Goal: Understand process/instructions: Learn how to perform a task or action

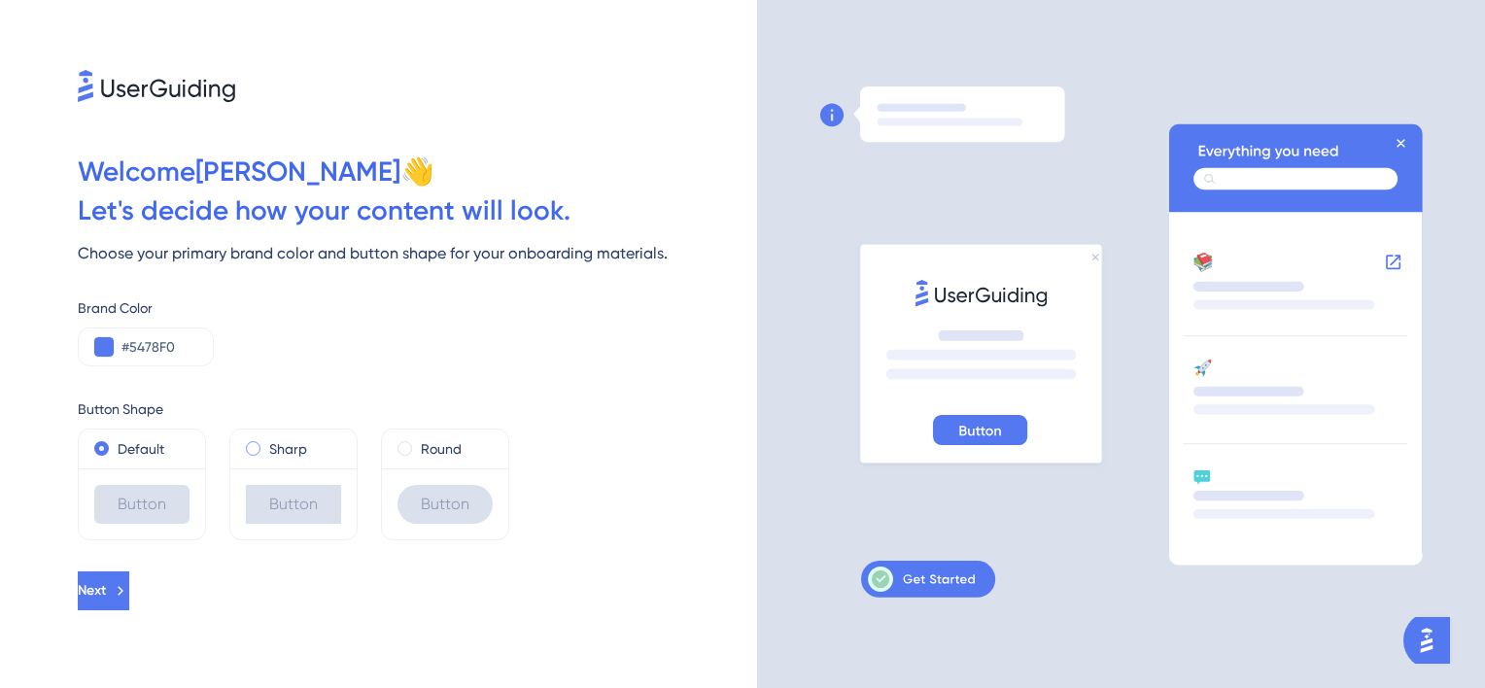
click at [319, 453] on div "Sharp" at bounding box center [293, 448] width 95 height 23
click at [129, 584] on button "Next" at bounding box center [104, 590] width 52 height 39
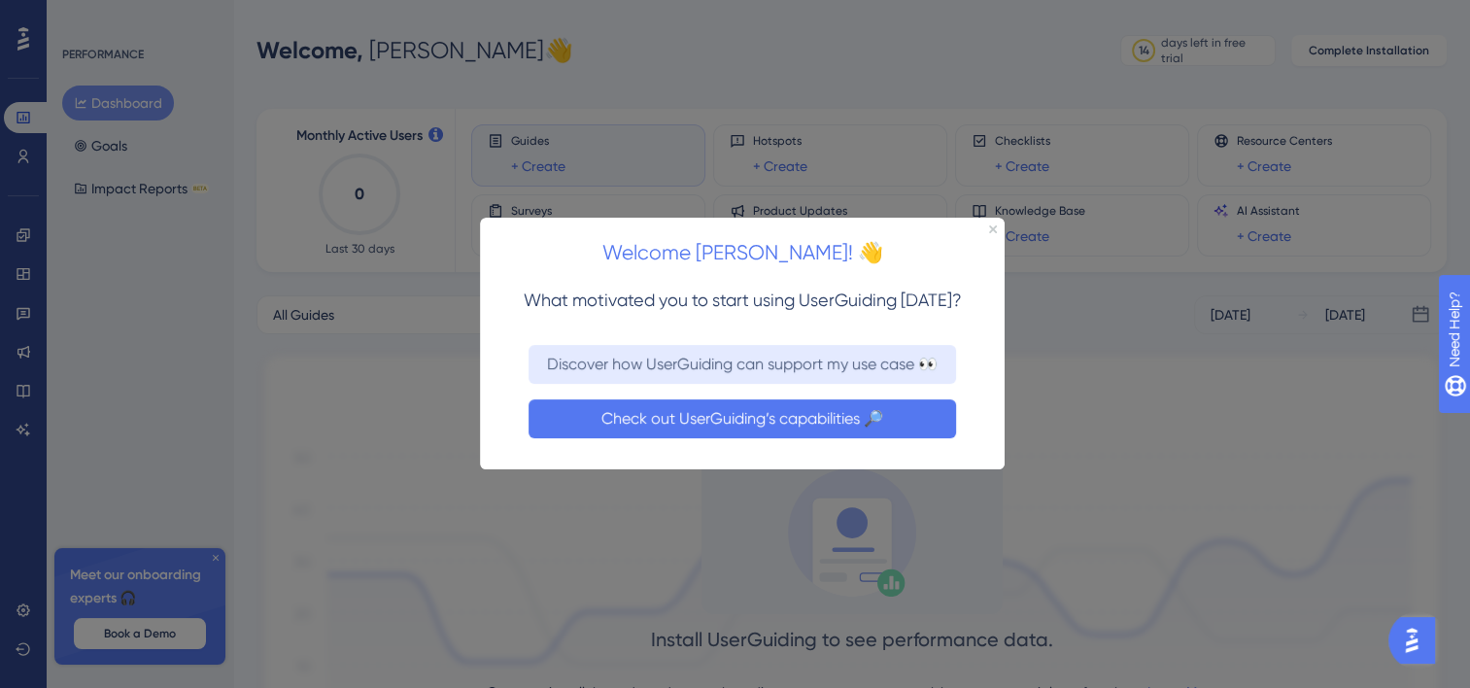
click at [676, 402] on button "Check out UserGuiding’s capabilities 🔎" at bounding box center [743, 418] width 428 height 39
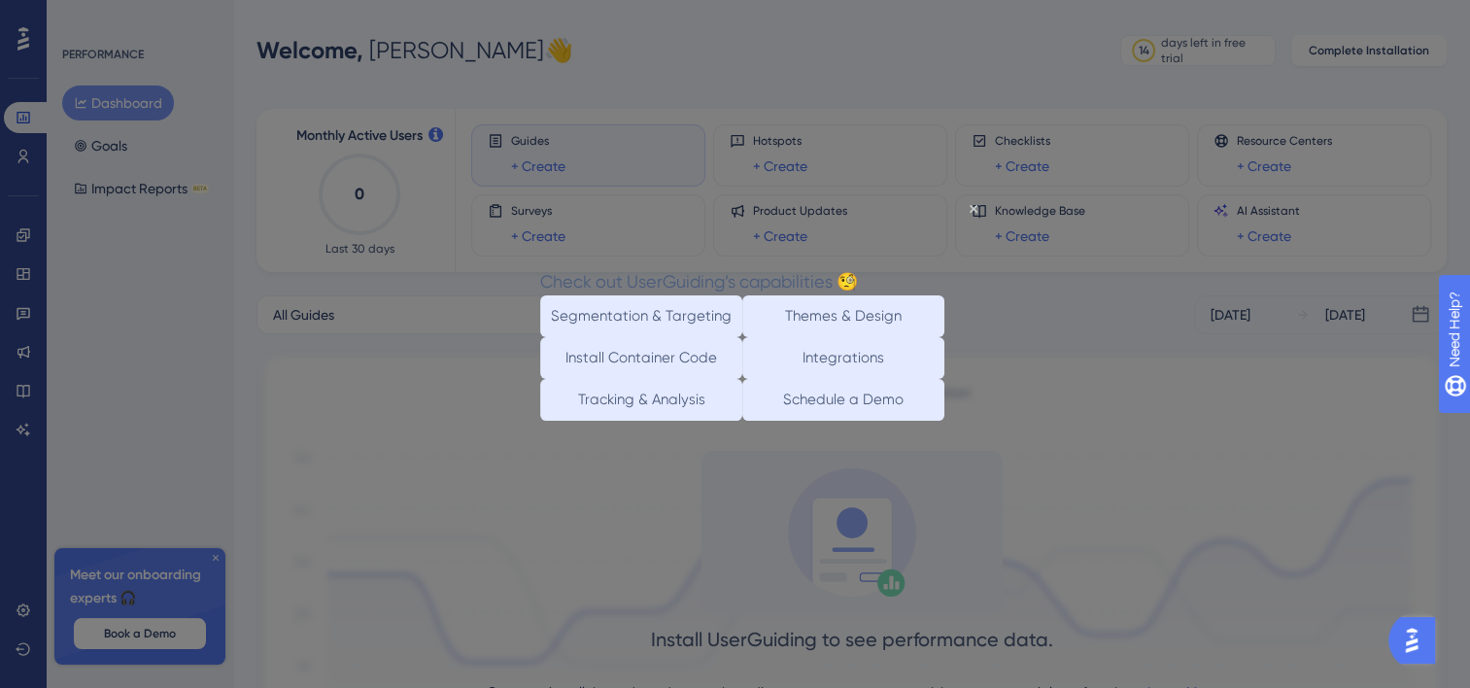
click at [706, 330] on div "Segmentation & Targeting" at bounding box center [641, 315] width 202 height 42
click at [692, 307] on button "Segmentation & Targeting" at bounding box center [641, 315] width 202 height 42
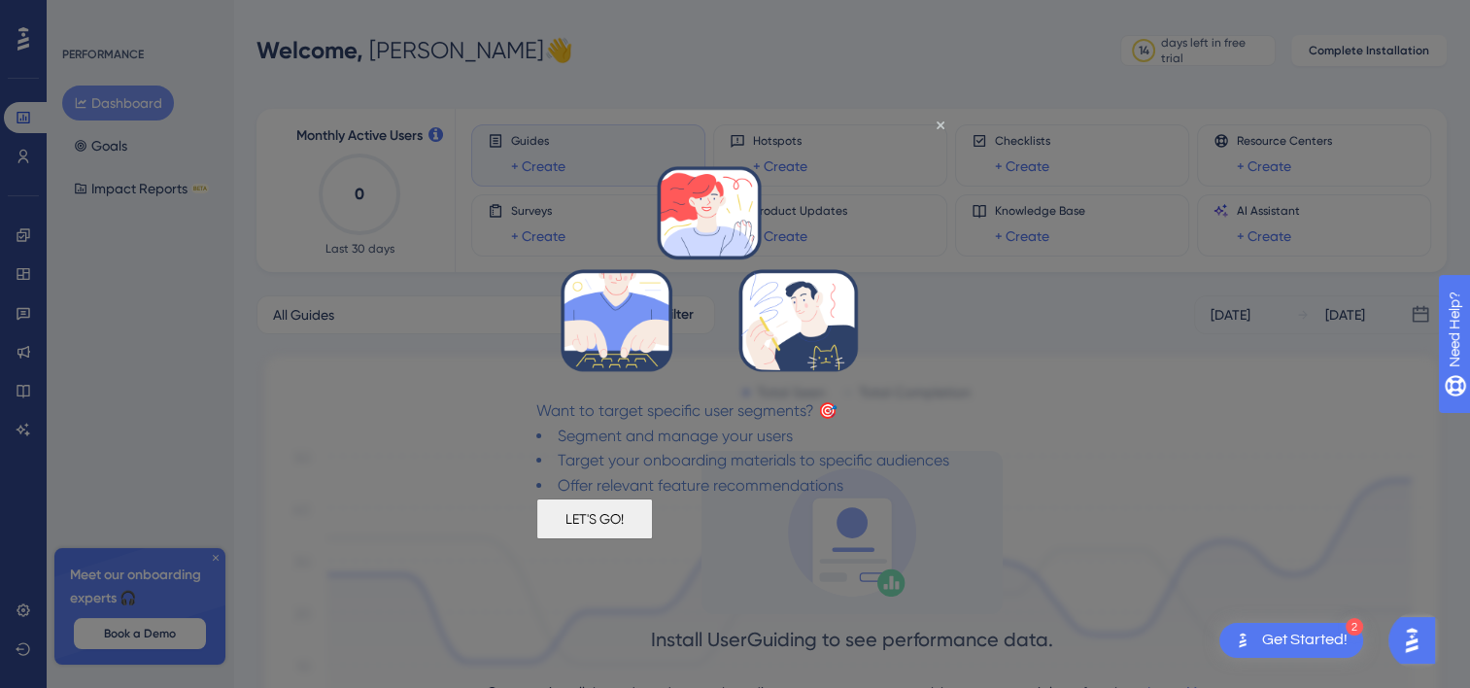
click at [653, 524] on button "LET'S GO!" at bounding box center [594, 519] width 117 height 41
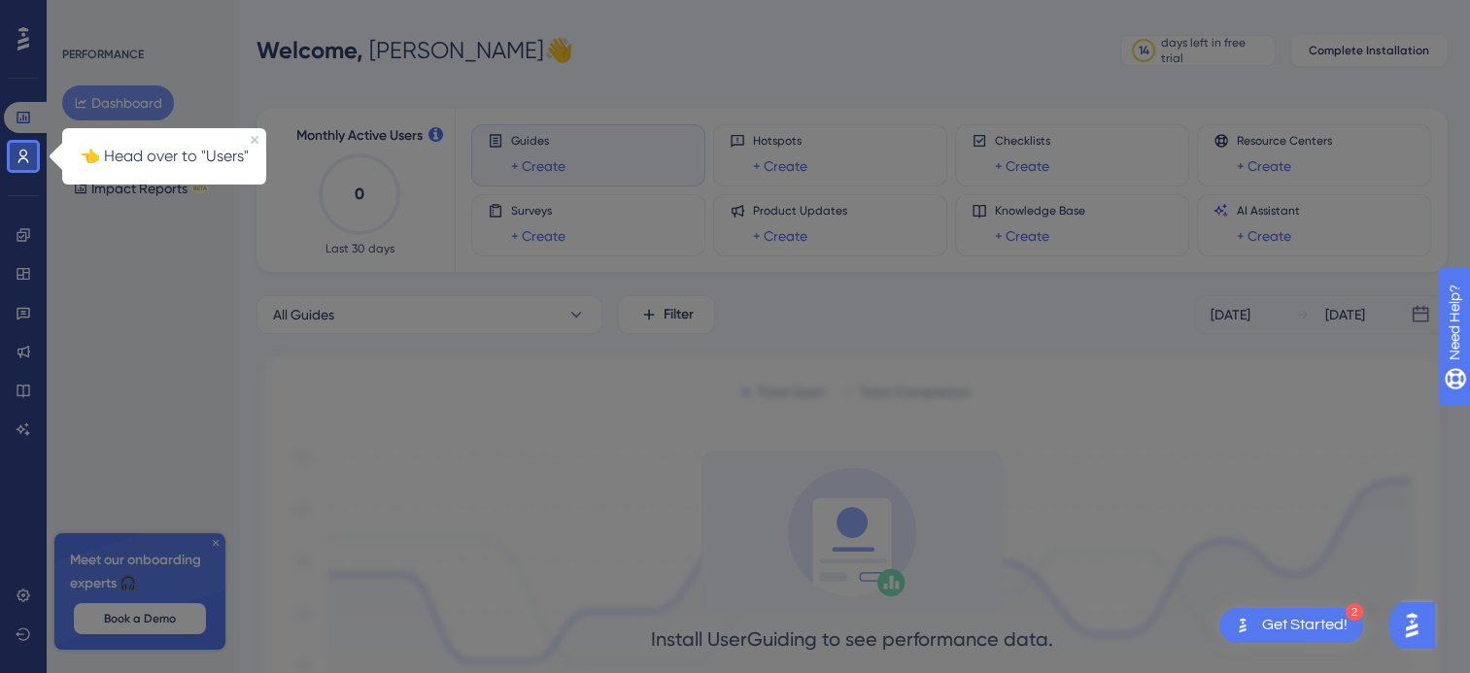
click at [225, 158] on p "👈 Head over to "Users"" at bounding box center [164, 156] width 181 height 25
click at [253, 145] on p "👈 Head over to "Users"" at bounding box center [164, 156] width 181 height 25
click at [253, 139] on icon "Close Preview" at bounding box center [255, 140] width 8 height 8
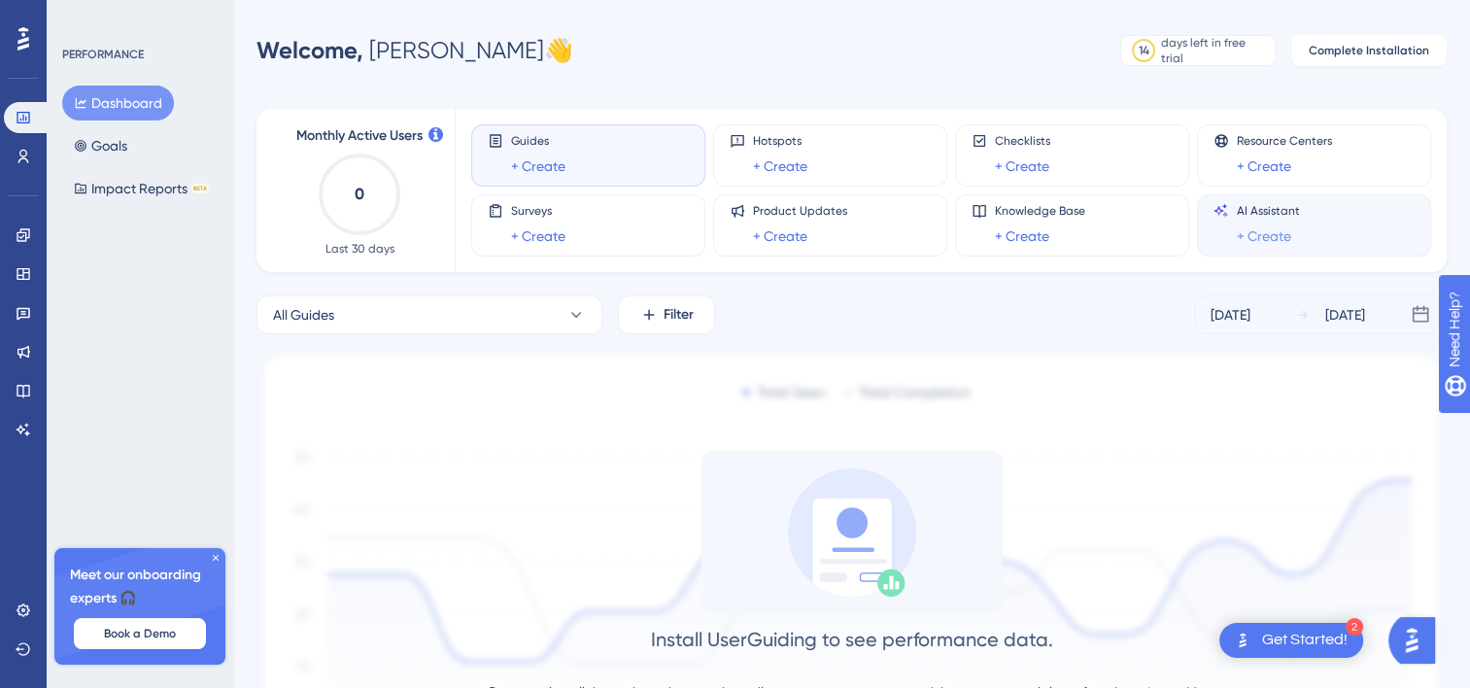
click at [1257, 229] on link "+ Create" at bounding box center [1264, 235] width 54 height 23
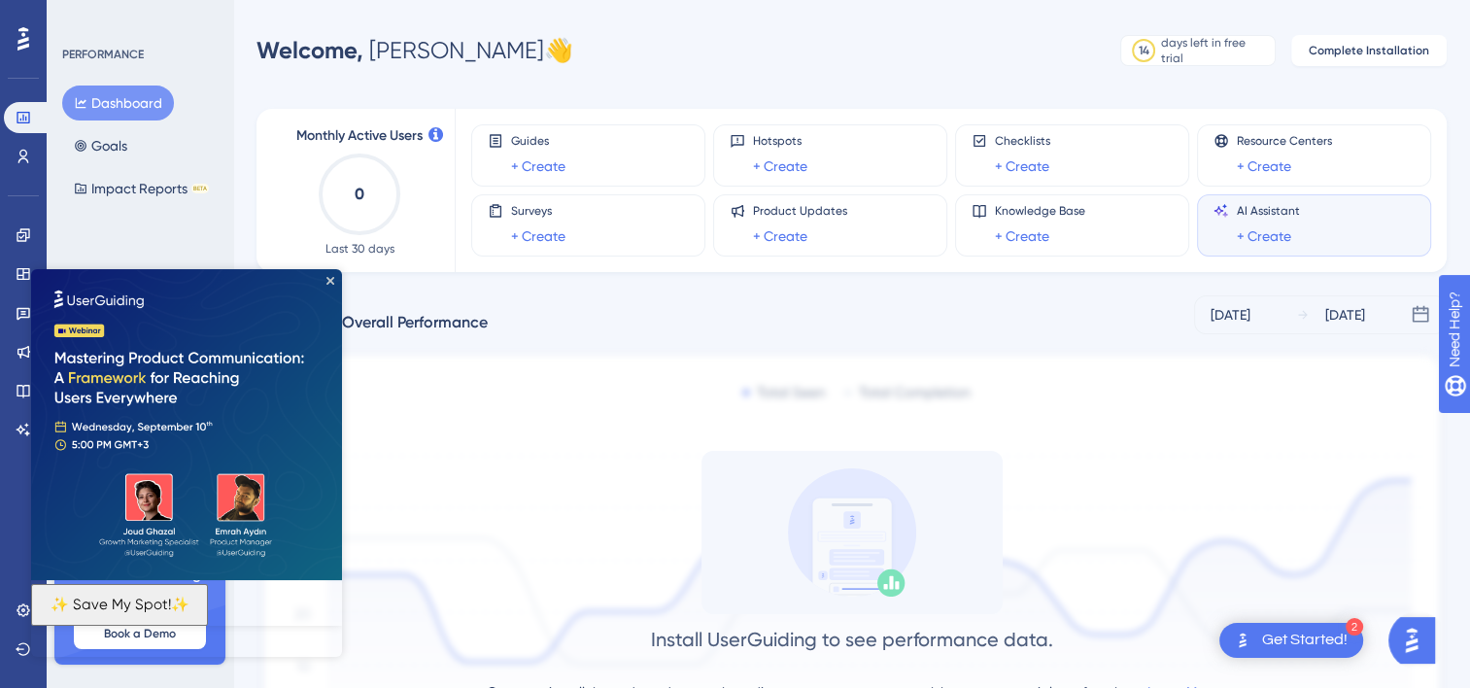
click at [330, 275] on img at bounding box center [186, 424] width 311 height 311
